Goal: Ask a question

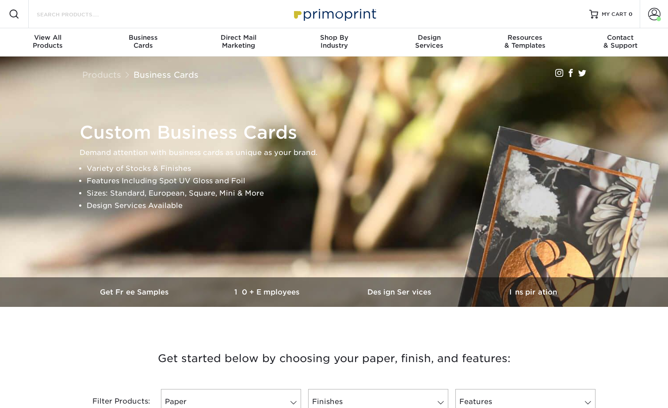
click at [111, 14] on input "Search Products" at bounding box center [79, 14] width 86 height 11
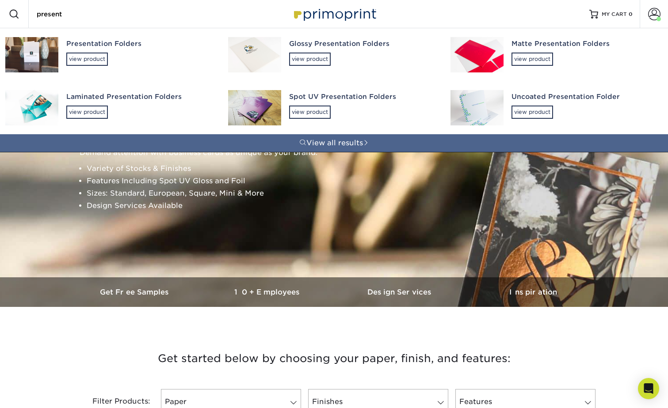
type input "present"
click at [69, 50] on div "Presentation Folders view product" at bounding box center [139, 52] width 146 height 48
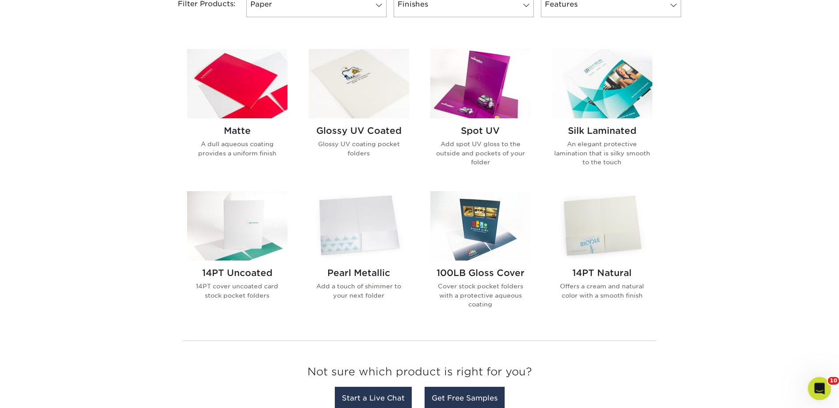
drag, startPoint x: 814, startPoint y: 385, endPoint x: 1610, endPoint y: 752, distance: 876.0
click at [668, 385] on icon "Open Intercom Messenger" at bounding box center [818, 388] width 15 height 15
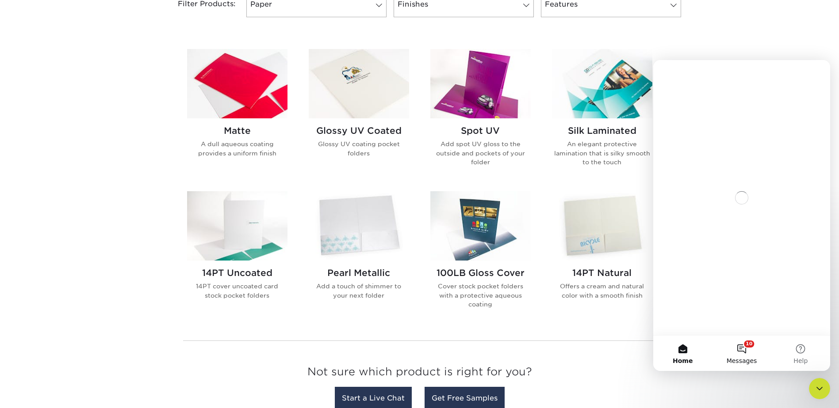
click at [668, 349] on button "10 Messages" at bounding box center [741, 353] width 59 height 35
click at [668, 318] on button "Send us a message" at bounding box center [741, 318] width 95 height 18
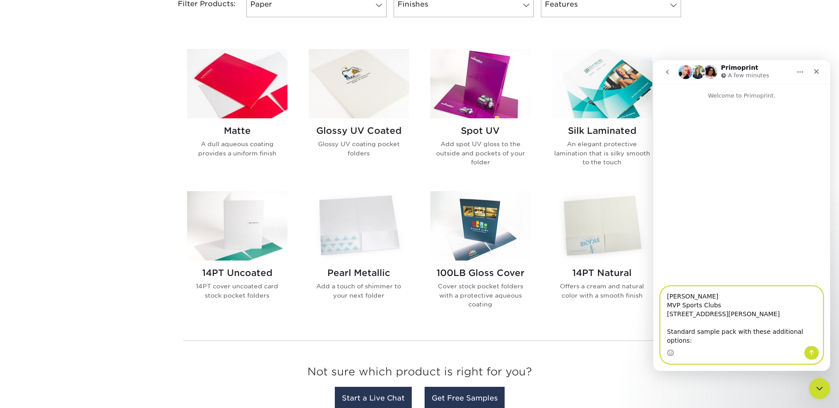
paste textarea "14pt Uncoated (9"x 12", 4/0, Vertical BC Slit, 2 Pockets (1900 Arch)"
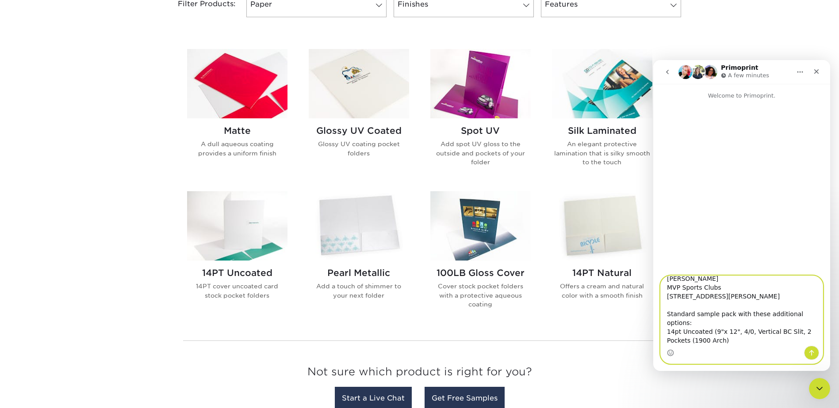
scroll to position [23, 0]
click at [668, 325] on textarea "Kristen Tobert MVP Sports Clubs 4085 Burton St SE, Suite 200 Grand Rapids, MI 4…" at bounding box center [741, 311] width 162 height 70
paste textarea "9" X 12" 16PT Silk Laminated Presentation Folder, 4/4 ,2 Pockets Business Card …"
paste textarea "9" X 12" Presentation Folder on 14PT Matte/Dull Finish 4/4 (4 color both sides)…"
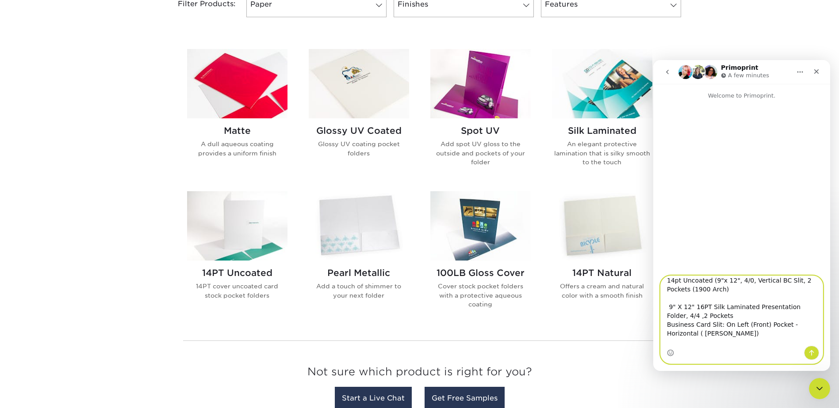
scroll to position [6, 0]
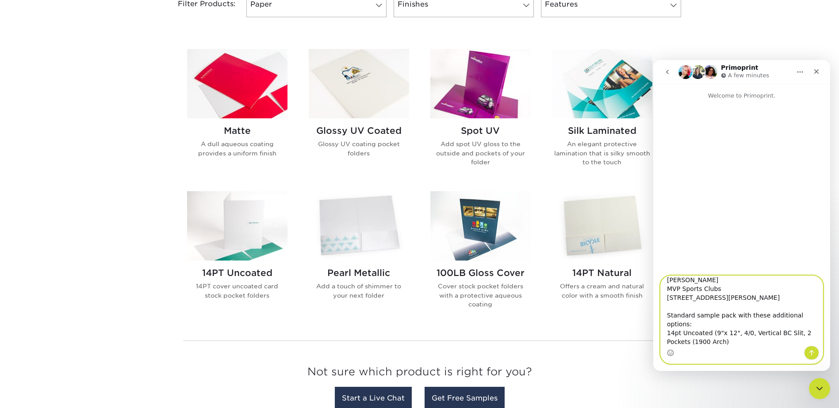
click at [668, 324] on textarea "Kristen Tobert MVP Sports Clubs 4085 Burton St SE, Suite 200 Grand Rapids, MI 4…" at bounding box center [741, 311] width 162 height 70
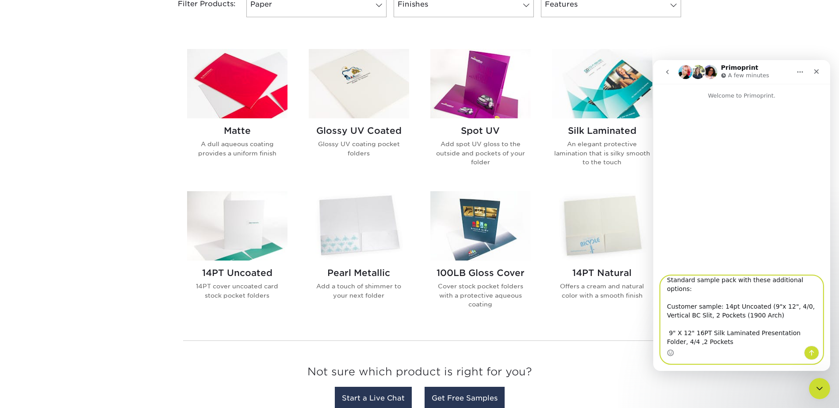
scroll to position [59, 0]
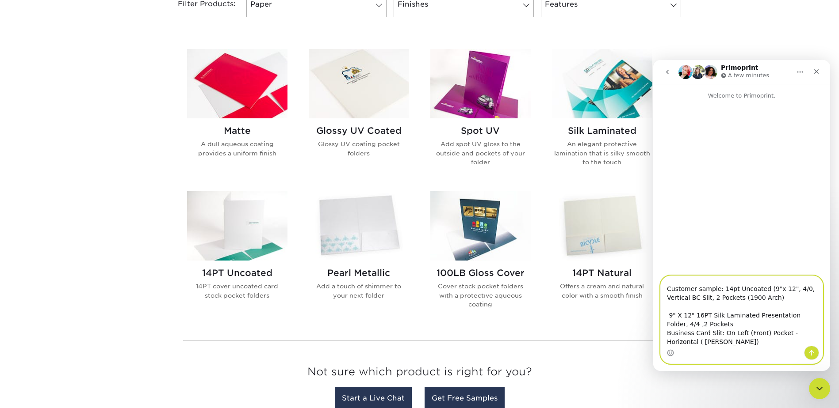
click at [668, 316] on textarea "Kristen Tobert MVP Sports Clubs 4085 Burton St SE, Suite 200 Grand Rapids, MI 4…" at bounding box center [741, 311] width 162 height 70
click at [668, 340] on textarea "Kristen Tobert MVP Sports Clubs 4085 Burton St SE, Suite 200 Grand Rapids, MI 4…" at bounding box center [741, 311] width 162 height 70
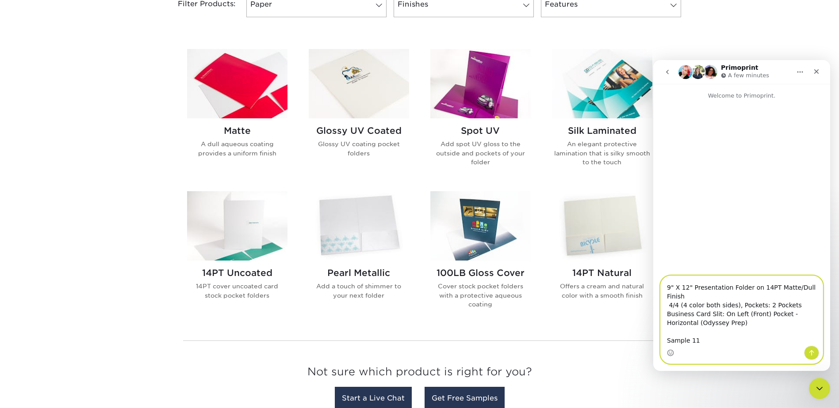
scroll to position [157, 0]
click at [668, 327] on textarea "Kristen Tobert MVP Sports Clubs 4085 Burton St SE, Suite 200 Grand Rapids, MI 4…" at bounding box center [741, 311] width 162 height 70
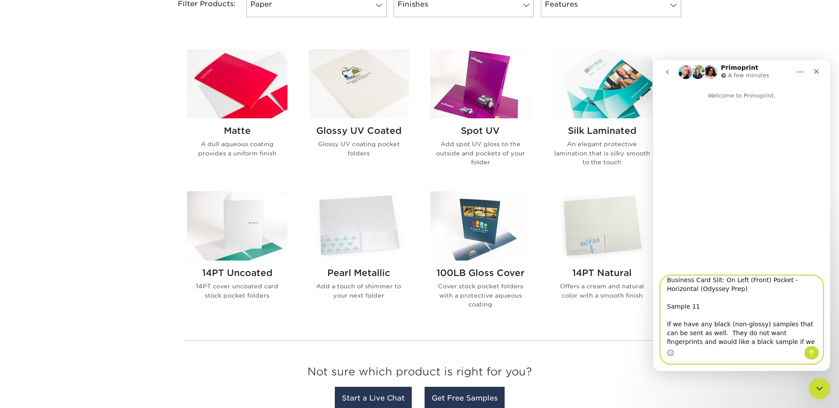
scroll to position [191, 0]
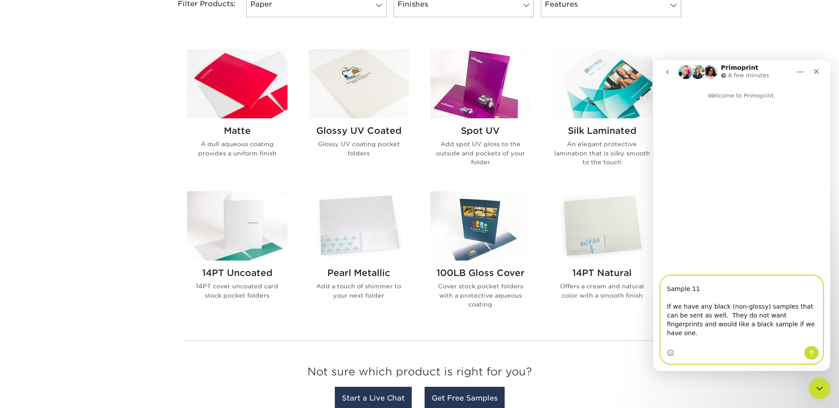
type textarea "Kristen Tobert MVP Sports Clubs 4085 Burton St SE, Suite 200 Grand Rapids, MI 4…"
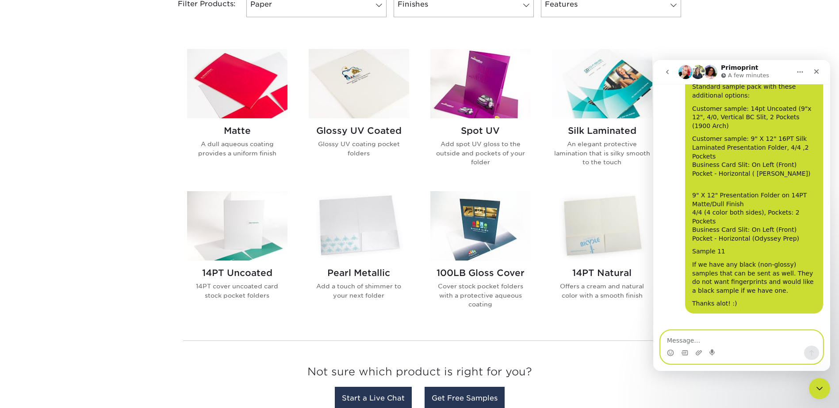
scroll to position [48, 0]
